Goal: Find contact information: Find contact information

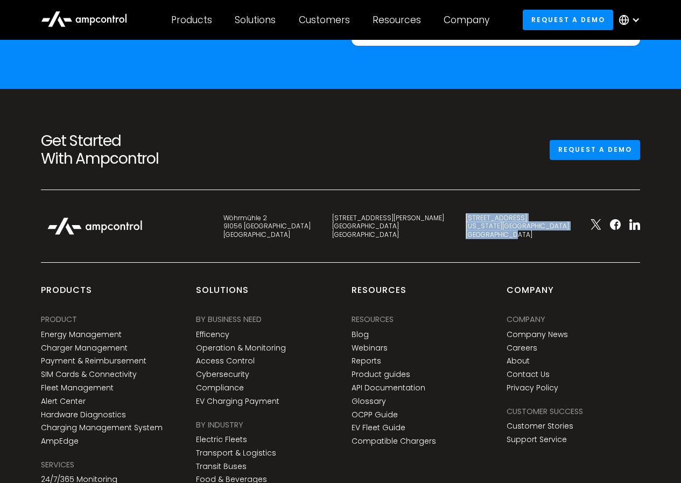
copy div "[STREET_ADDRESS][US_STATE]"
drag, startPoint x: 577, startPoint y: 249, endPoint x: 510, endPoint y: 219, distance: 73.6
click at [510, 219] on div "Wöhrmühle 2 91056 [GEOGRAPHIC_DATA] [STREET_ADDRESS][PERSON_NAME] [STREET_ADDRE…" at bounding box center [340, 237] width 621 height 51
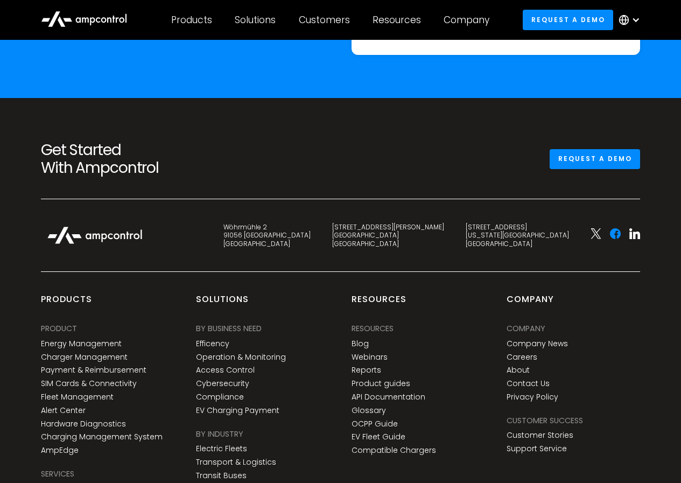
scroll to position [3880, 0]
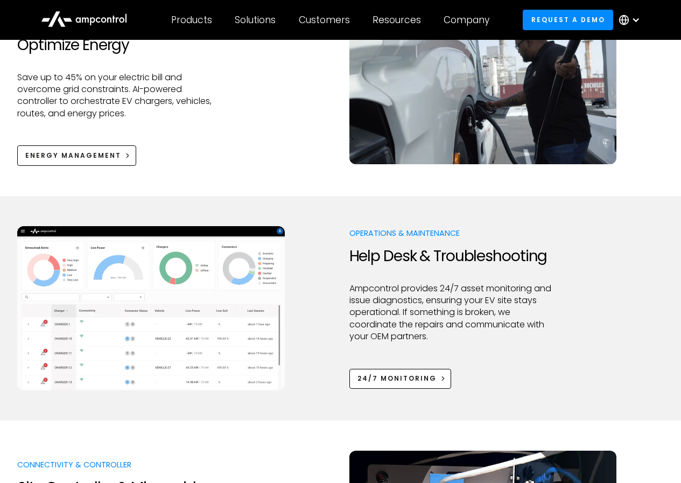
scroll to position [4028, 0]
